Goal: Task Accomplishment & Management: Complete application form

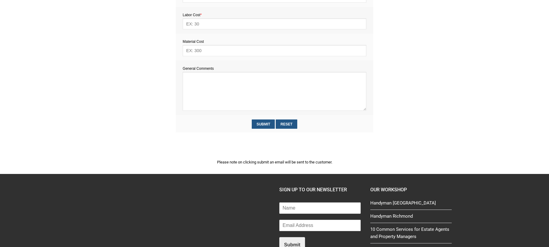
scroll to position [323, 0]
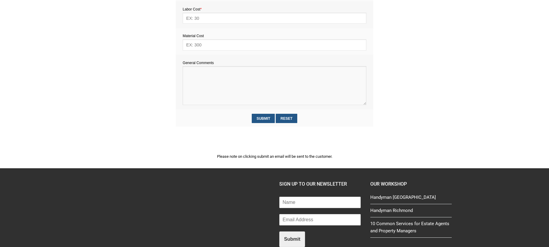
click at [199, 78] on textarea at bounding box center [273, 85] width 183 height 39
paste textarea "Estimate provision for a professional handyman (service call out and labour) to…"
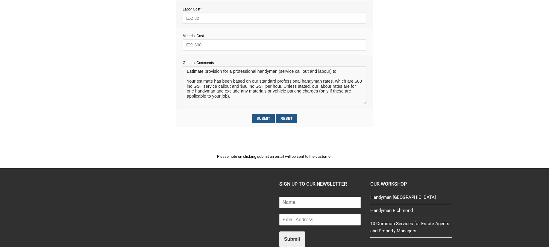
click at [205, 76] on textarea at bounding box center [273, 85] width 183 height 39
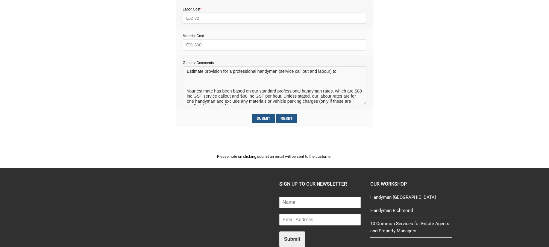
click at [189, 81] on textarea at bounding box center [273, 85] width 183 height 39
click at [206, 83] on textarea at bounding box center [273, 85] width 183 height 39
click at [238, 82] on textarea at bounding box center [273, 85] width 183 height 39
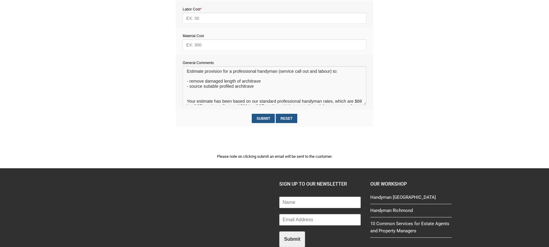
click at [215, 87] on textarea at bounding box center [273, 85] width 183 height 39
click at [219, 87] on textarea at bounding box center [273, 85] width 183 height 39
click at [252, 88] on textarea at bounding box center [273, 85] width 183 height 39
click at [195, 92] on textarea at bounding box center [273, 85] width 183 height 39
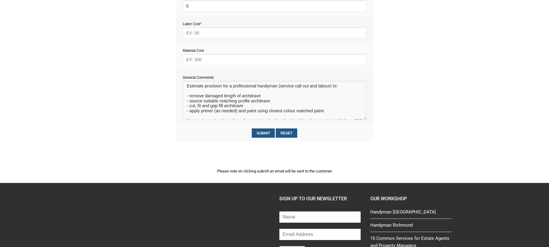
scroll to position [308, 0]
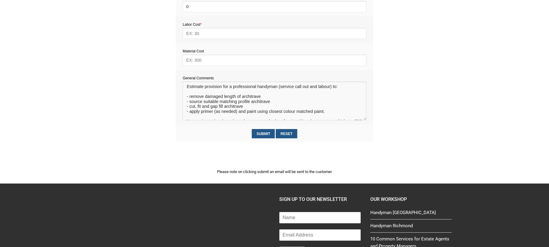
type textarea "Estimate provision for a professional handyman (service call out and labour) to…"
click at [193, 60] on input "text" at bounding box center [273, 59] width 183 height 11
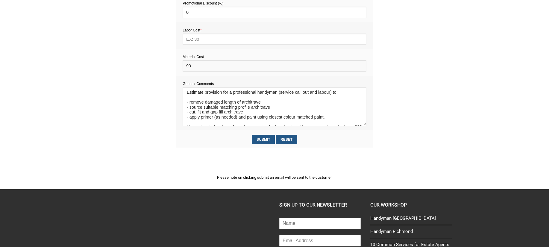
scroll to position [299, 0]
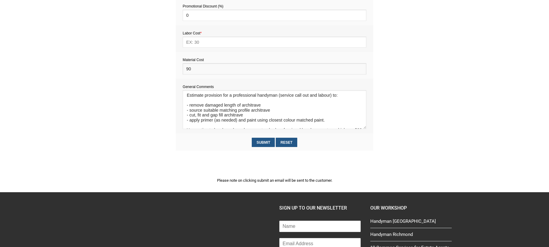
type input "90"
click at [193, 44] on input "text" at bounding box center [273, 41] width 183 height 11
click at [193, 43] on input "text" at bounding box center [273, 41] width 183 height 11
type input "418"
click at [191, 71] on input "90" at bounding box center [273, 68] width 183 height 11
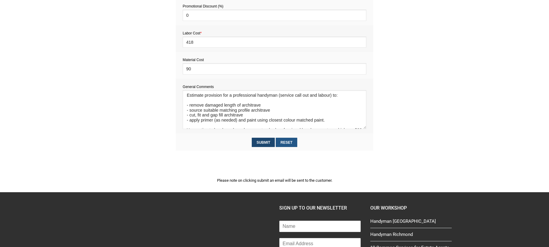
click at [266, 143] on input "Submit" at bounding box center [263, 142] width 23 height 9
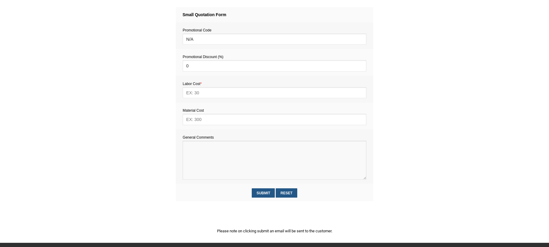
click at [194, 155] on textarea at bounding box center [273, 160] width 183 height 39
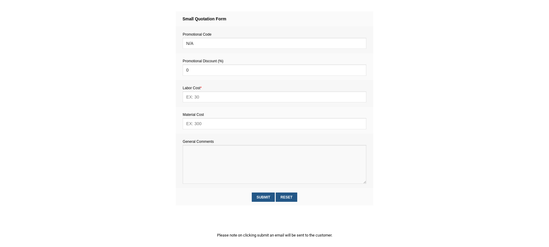
scroll to position [242, 0]
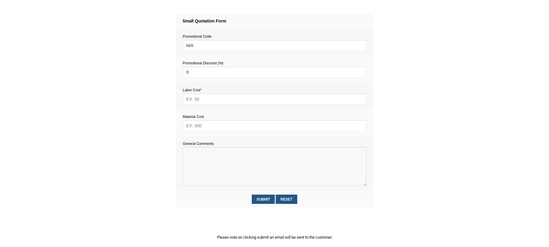
paste textarea "Estimate provision for a professional handyman (service call out and labour) to…"
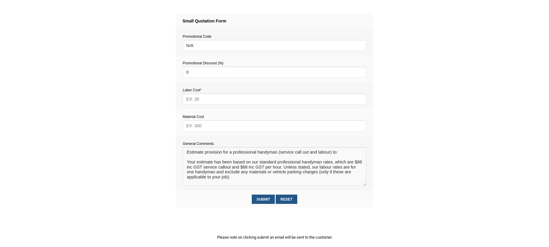
click at [192, 159] on textarea at bounding box center [273, 166] width 183 height 39
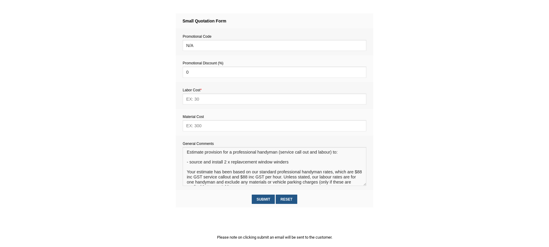
click at [243, 164] on textarea at bounding box center [273, 166] width 183 height 39
type textarea "Estimate provision for a professional handyman (service call out and labour) to…"
click at [214, 128] on input "text" at bounding box center [273, 125] width 183 height 11
type input "100"
click at [205, 100] on input "text" at bounding box center [273, 98] width 183 height 11
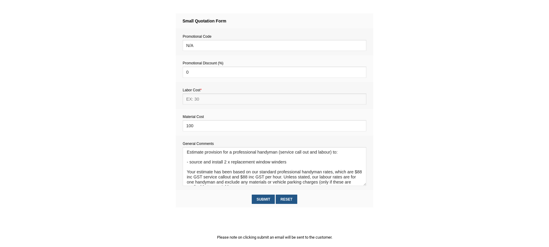
click at [195, 100] on input "text" at bounding box center [273, 98] width 183 height 11
type input "330"
click at [264, 200] on input "Submit" at bounding box center [263, 198] width 23 height 9
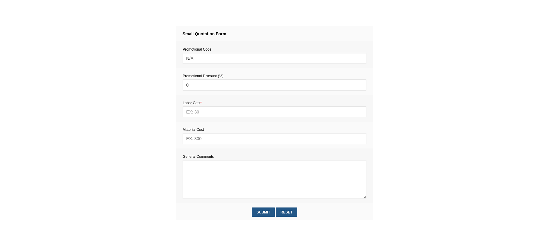
scroll to position [264, 0]
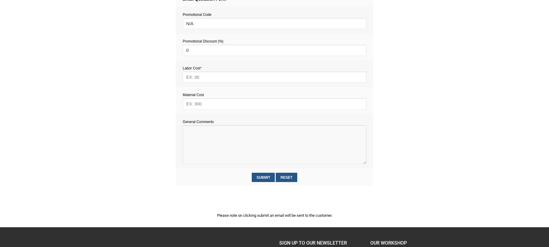
click at [205, 139] on textarea at bounding box center [273, 144] width 183 height 39
paste textarea "Estimate provision for a professional handyman (service call out and labour) to…"
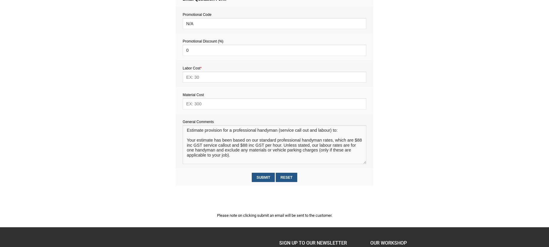
click at [196, 138] on textarea at bounding box center [273, 144] width 183 height 39
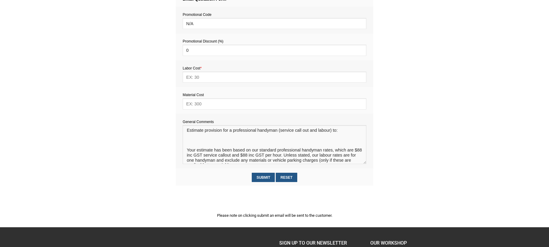
paste textarea "Estimate provision for a professional handyman (service call out and labour) to…"
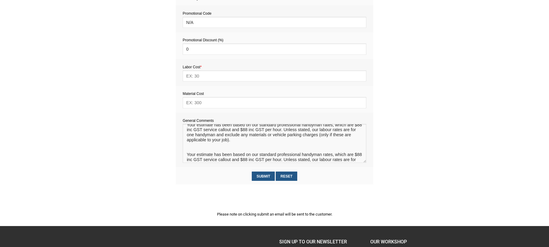
scroll to position [0, 0]
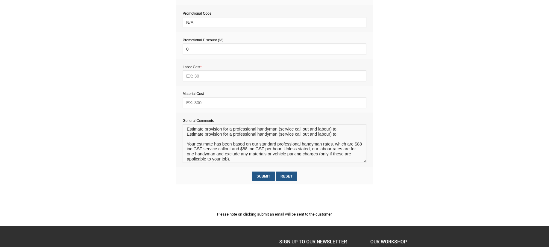
drag, startPoint x: 241, startPoint y: 142, endPoint x: 181, endPoint y: 136, distance: 60.1
click at [181, 136] on td "General Comments" at bounding box center [274, 139] width 197 height 54
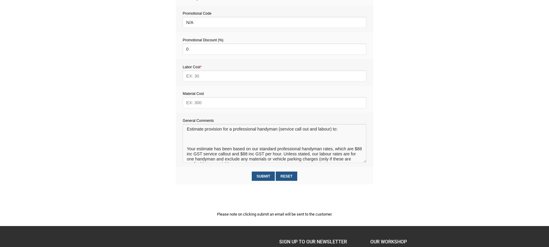
paste textarea "- A curtain rod that has detached from the wall (to be screwed back in) - A pie…"
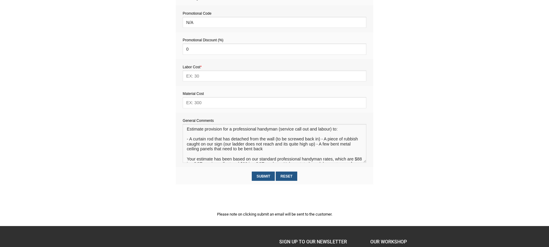
click at [321, 141] on textarea at bounding box center [273, 143] width 183 height 39
click at [354, 146] on textarea at bounding box center [273, 143] width 183 height 39
click at [302, 150] on textarea at bounding box center [273, 143] width 183 height 39
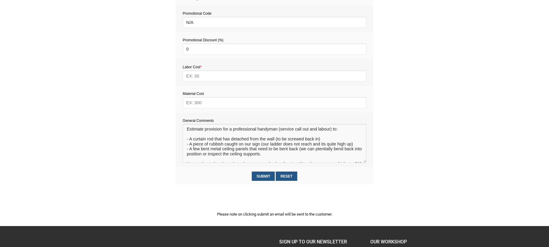
click at [320, 150] on textarea at bounding box center [273, 143] width 183 height 39
click at [318, 150] on textarea at bounding box center [273, 143] width 183 height 39
click at [270, 156] on textarea at bounding box center [273, 143] width 183 height 39
type textarea "Estimate provision for a professional handyman (service call out and labour) to…"
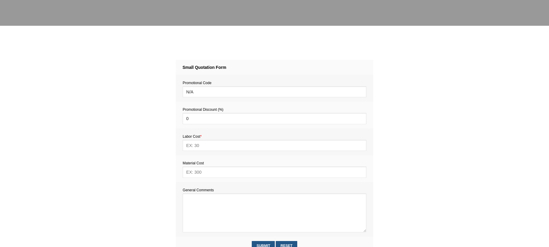
scroll to position [358, 0]
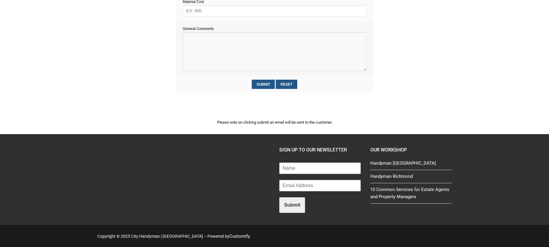
paste textarea "- A curtain rod that has detached from the wall (to be screwed back in) - A pie…"
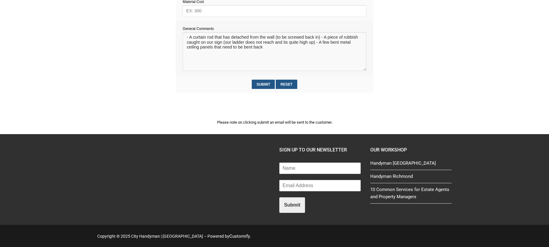
paste textarea "Estimate provision for a professional handyman (service call out and labour) to…"
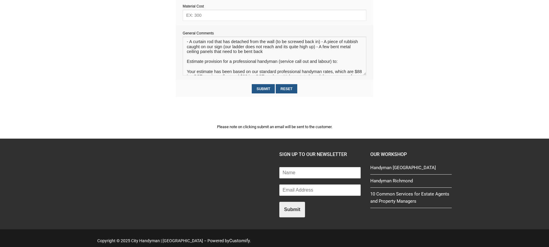
scroll to position [352, 0]
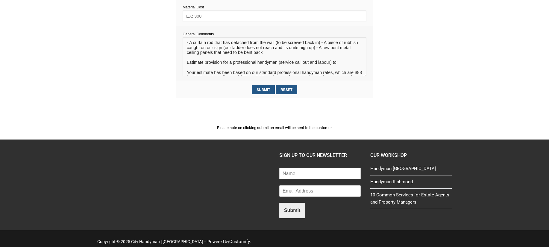
drag, startPoint x: 192, startPoint y: 67, endPoint x: 188, endPoint y: 63, distance: 5.9
click at [188, 63] on textarea at bounding box center [273, 56] width 183 height 39
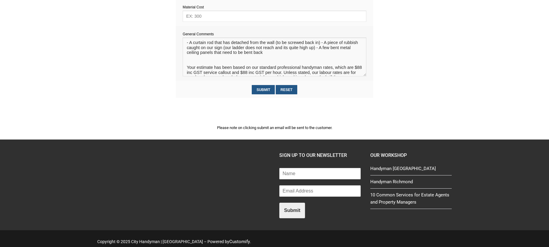
click at [187, 44] on textarea at bounding box center [273, 56] width 183 height 39
click at [187, 41] on textarea at bounding box center [273, 56] width 183 height 39
paste textarea "Estimate provision for a professional handyman (service call out and labour) to:"
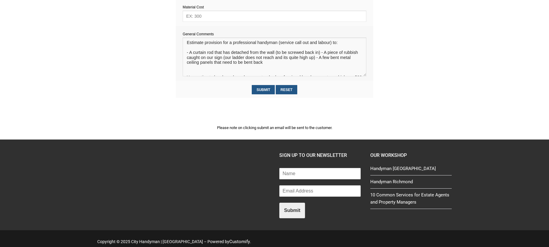
scroll to position [6, 0]
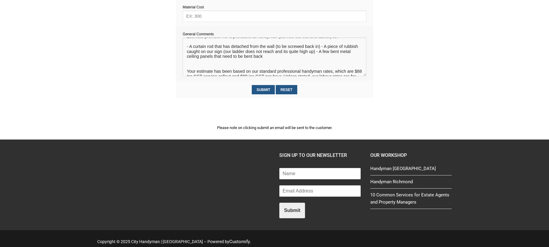
click at [321, 49] on textarea at bounding box center [273, 56] width 183 height 39
click at [354, 53] on textarea at bounding box center [273, 56] width 183 height 39
click at [308, 55] on textarea at bounding box center [273, 56] width 183 height 39
click at [301, 58] on textarea at bounding box center [273, 56] width 183 height 39
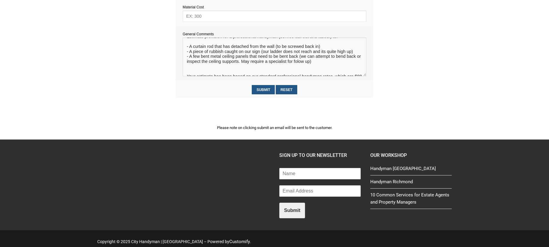
click at [304, 63] on textarea at bounding box center [273, 56] width 183 height 39
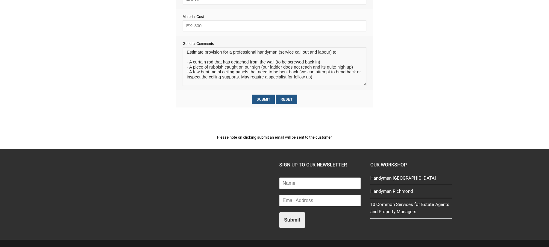
scroll to position [338, 0]
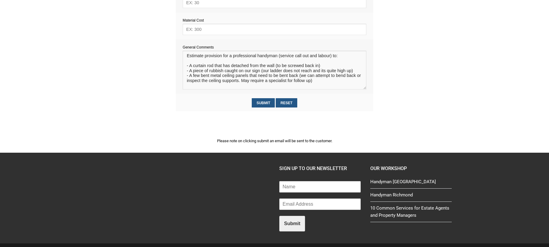
type textarea "Estimate provision for a professional handyman (service call out and labour) to…"
click at [195, 32] on input "text" at bounding box center [273, 29] width 183 height 11
click at [195, 30] on input "text" at bounding box center [273, 29] width 183 height 11
type input "10"
click at [195, 4] on input "text" at bounding box center [273, 2] width 183 height 11
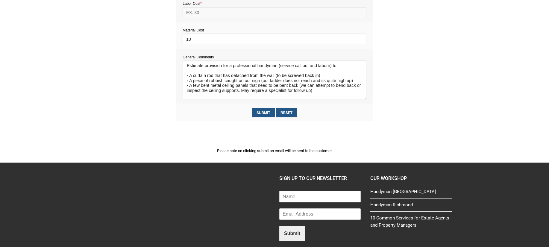
scroll to position [326, 0]
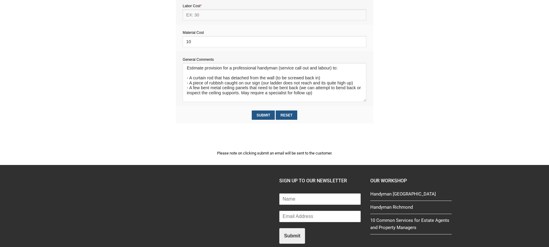
click at [196, 17] on input "text" at bounding box center [273, 14] width 183 height 11
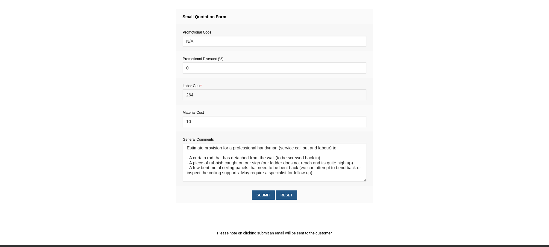
scroll to position [250, 0]
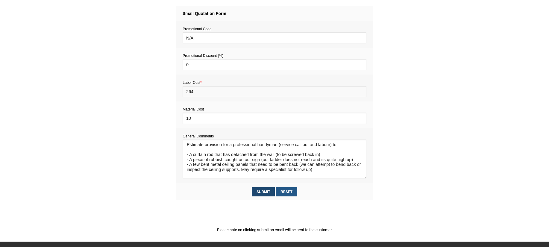
type input "264"
click at [267, 194] on input "Submit" at bounding box center [263, 191] width 23 height 9
